Goal: Book appointment/travel/reservation

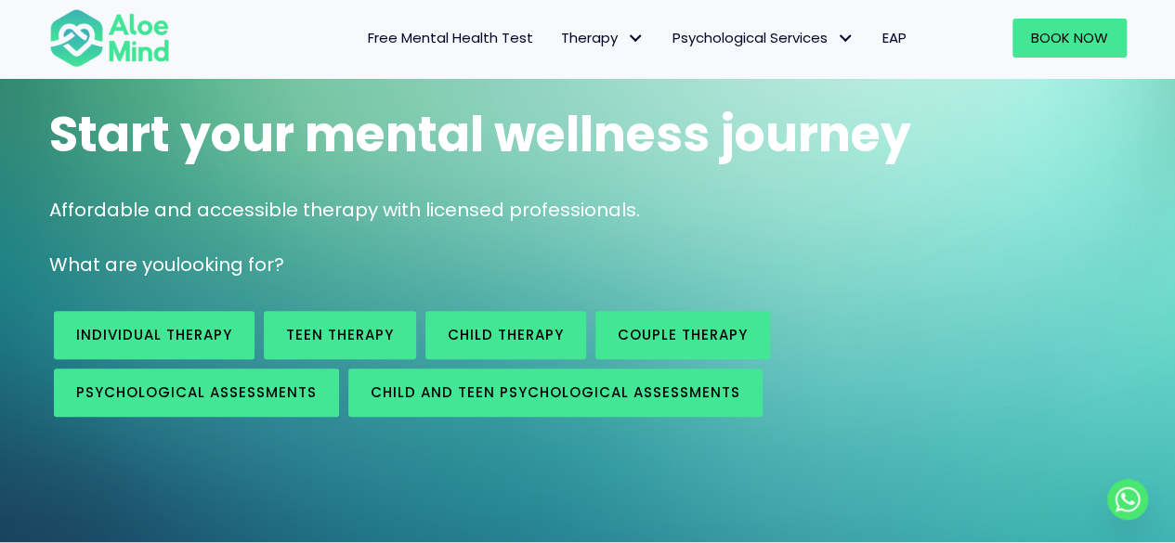
scroll to position [150, 0]
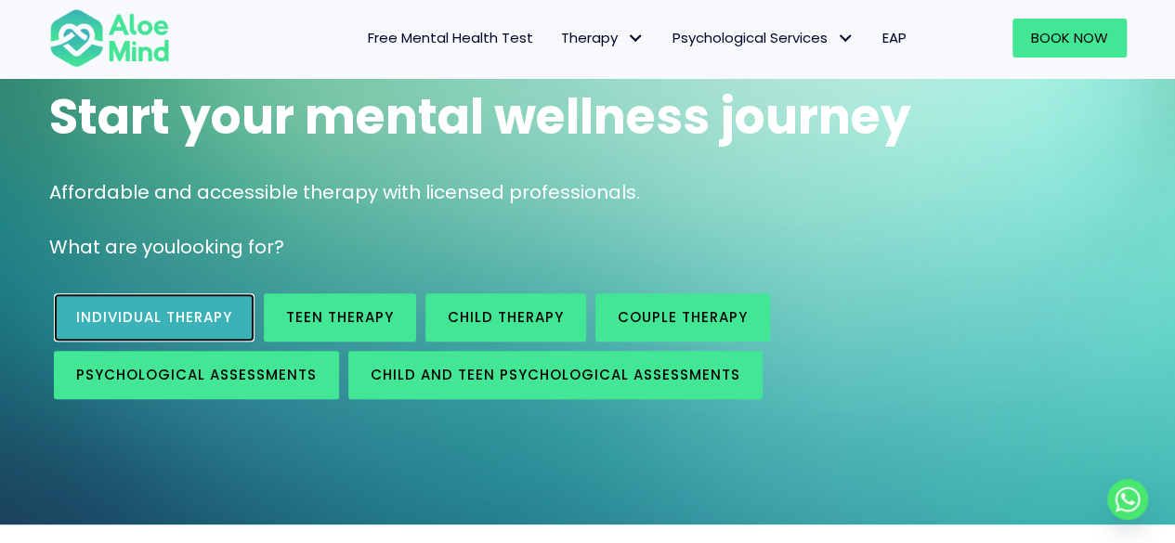
click at [172, 321] on span "Individual therapy" at bounding box center [154, 317] width 156 height 20
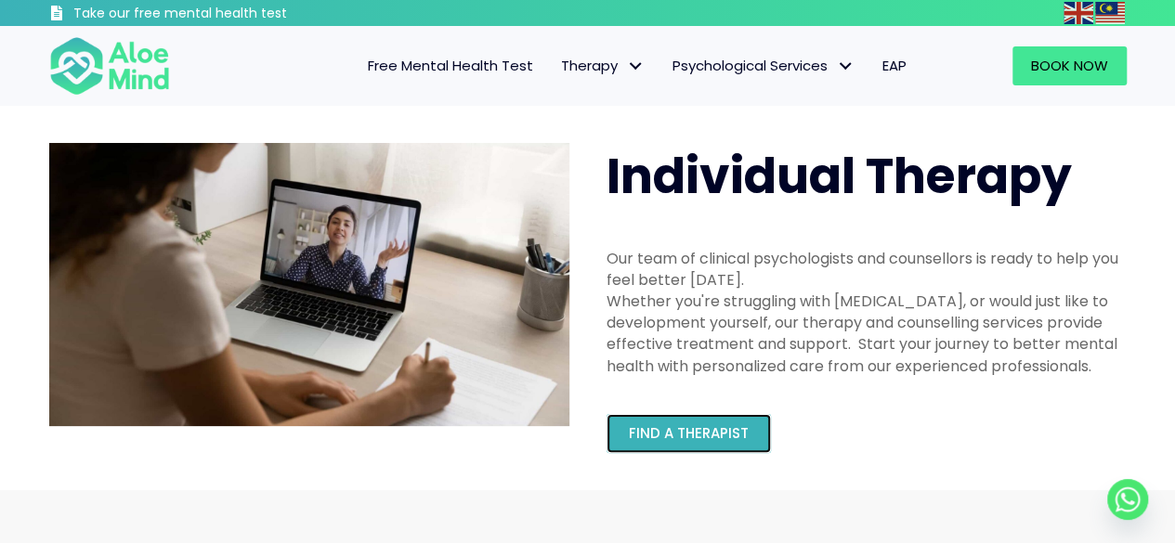
click at [687, 439] on span "Find a therapist" at bounding box center [689, 434] width 120 height 20
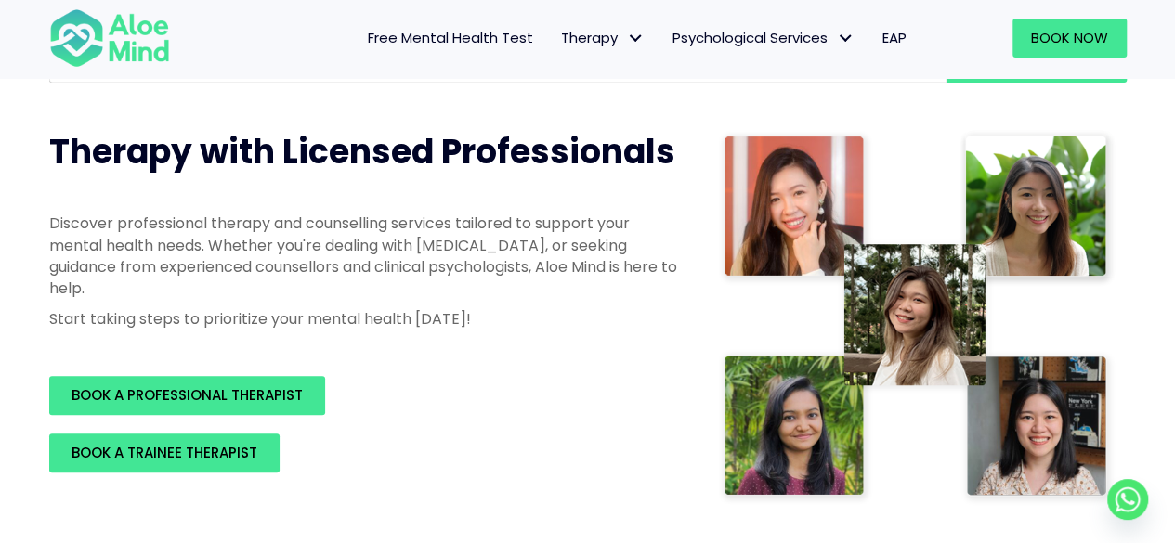
scroll to position [206, 0]
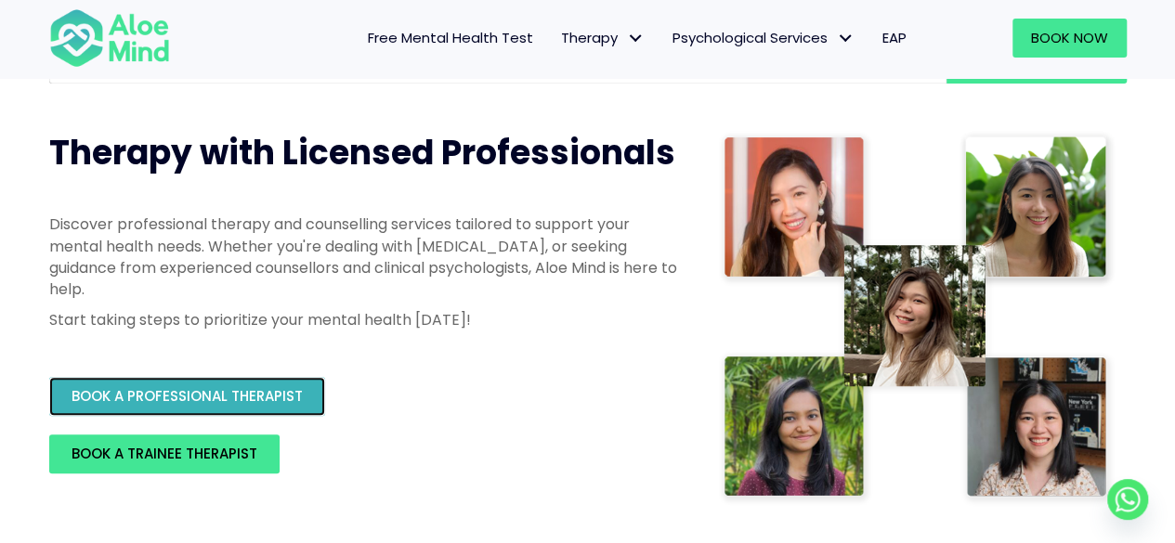
click at [268, 388] on span "BOOK A PROFESSIONAL THERAPIST" at bounding box center [187, 396] width 231 height 20
